Goal: Find specific page/section: Find specific page/section

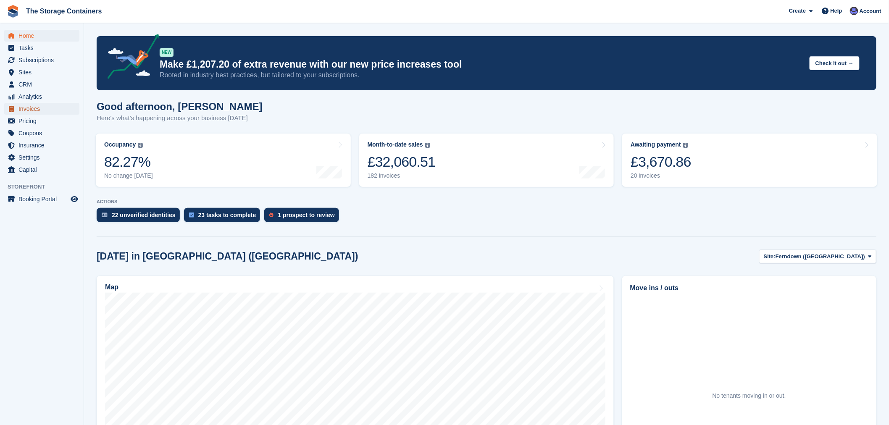
click at [41, 109] on span "Invoices" at bounding box center [43, 109] width 50 height 12
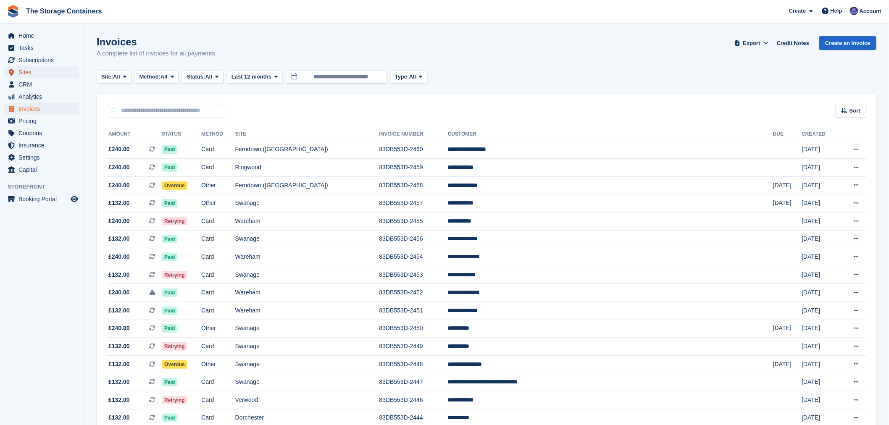
click at [32, 70] on span "Sites" at bounding box center [43, 72] width 50 height 12
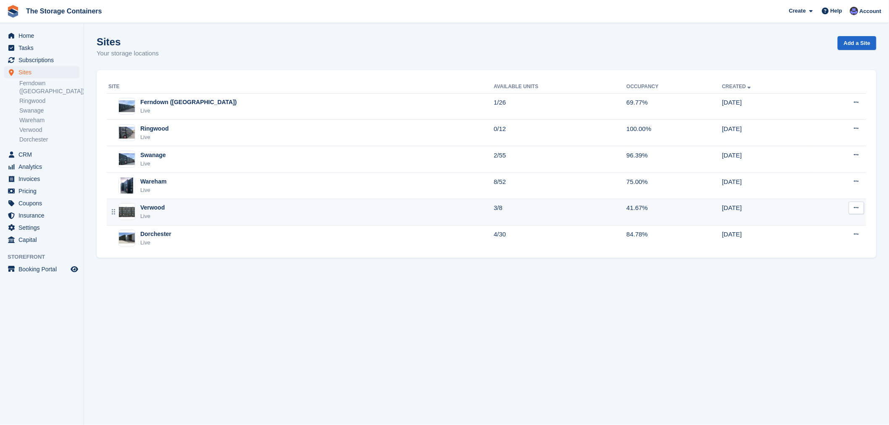
click at [257, 213] on div "Verwood Live" at bounding box center [300, 211] width 385 height 17
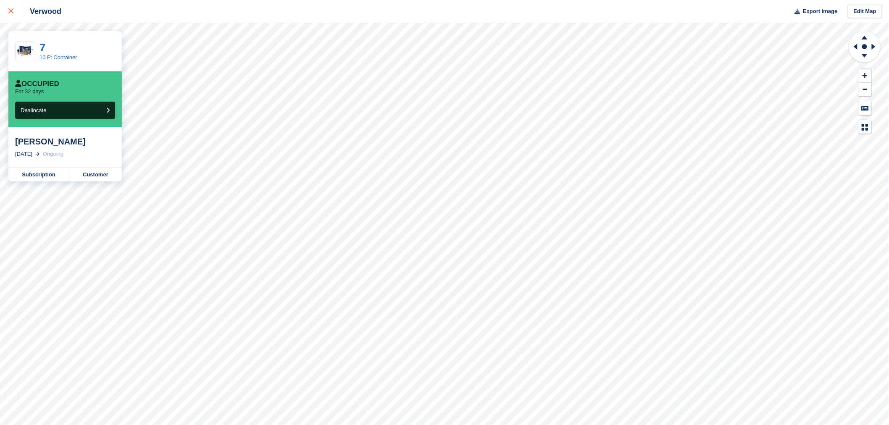
click at [10, 13] on icon at bounding box center [10, 10] width 5 height 5
click at [82, 177] on link "Customer" at bounding box center [95, 174] width 53 height 13
